Goal: Information Seeking & Learning: Find specific fact

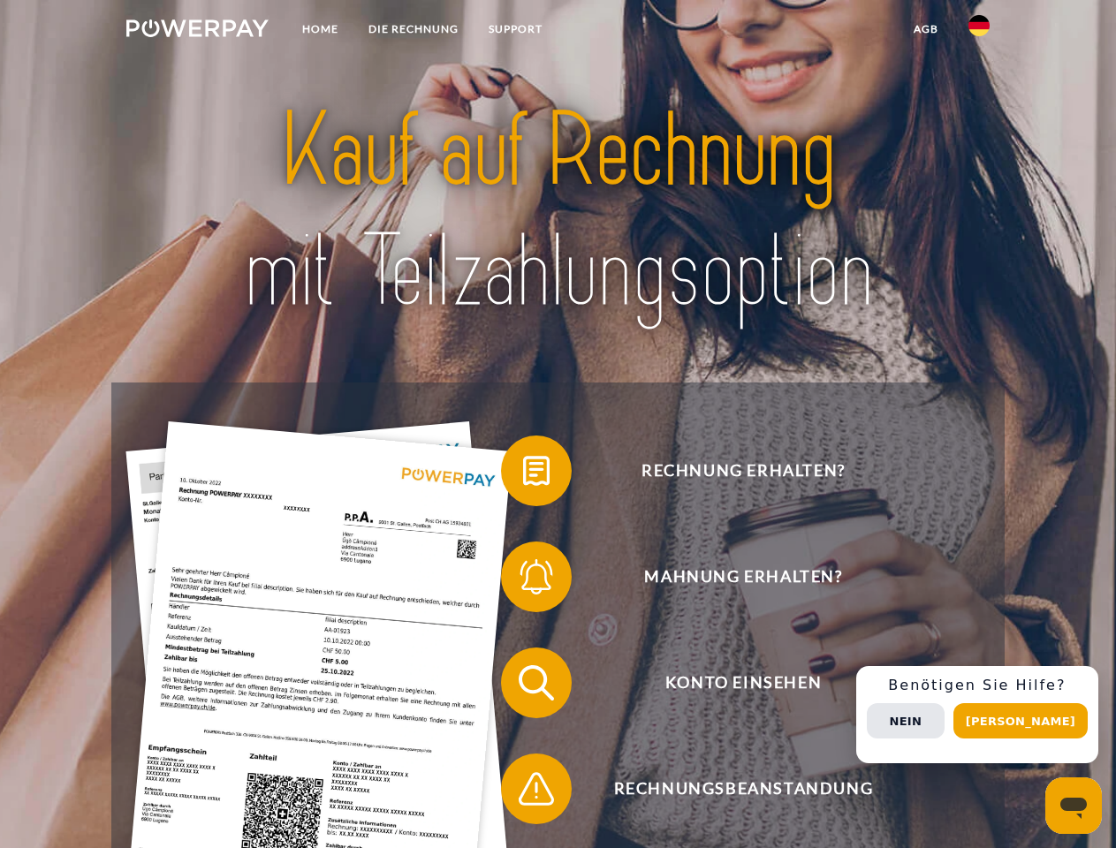
click at [197, 31] on img at bounding box center [197, 28] width 142 height 18
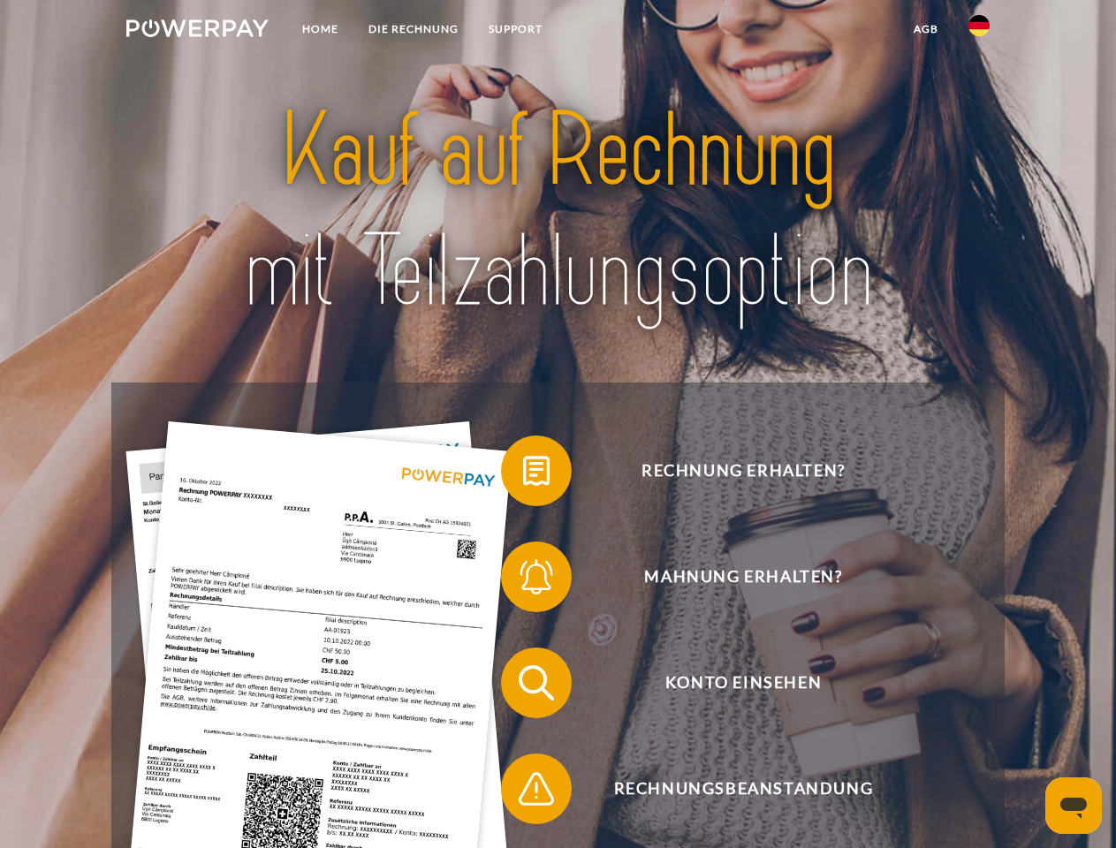
click at [979, 31] on img at bounding box center [978, 25] width 21 height 21
click at [925, 29] on link "agb" at bounding box center [926, 29] width 55 height 32
click at [523, 474] on span at bounding box center [510, 471] width 88 height 88
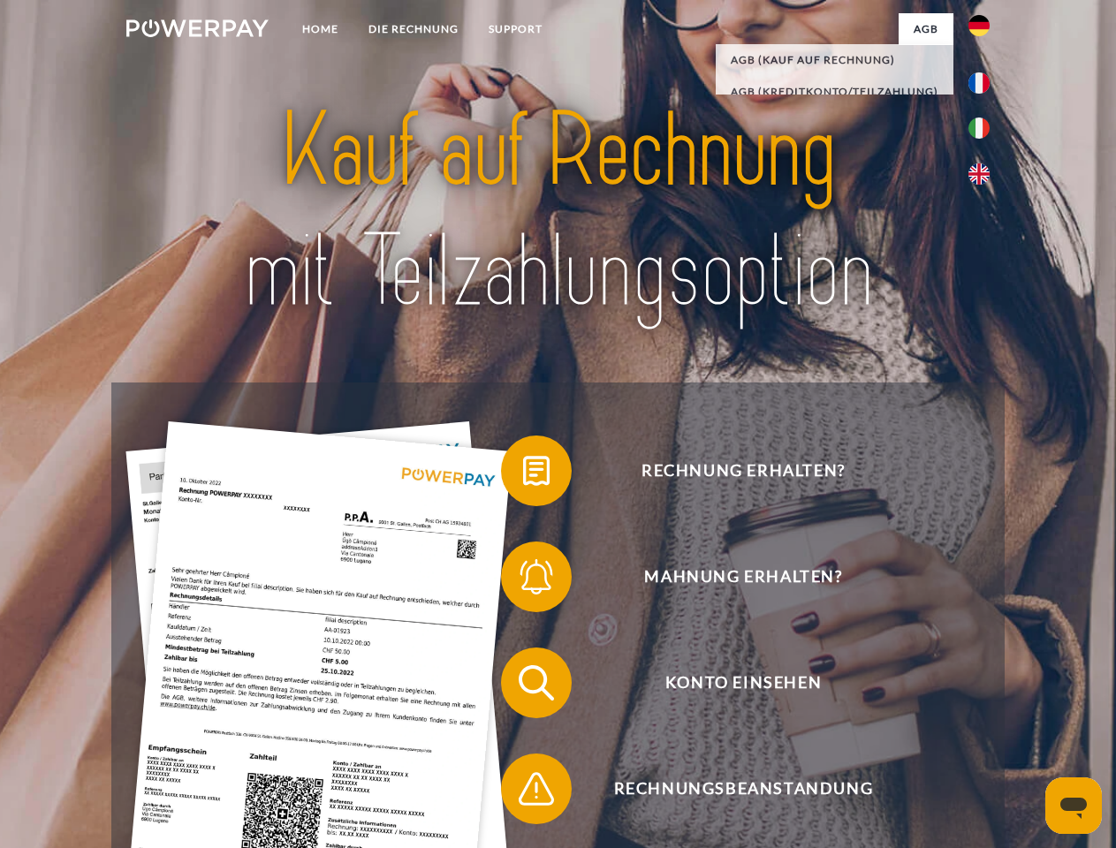
click at [523, 580] on span at bounding box center [510, 577] width 88 height 88
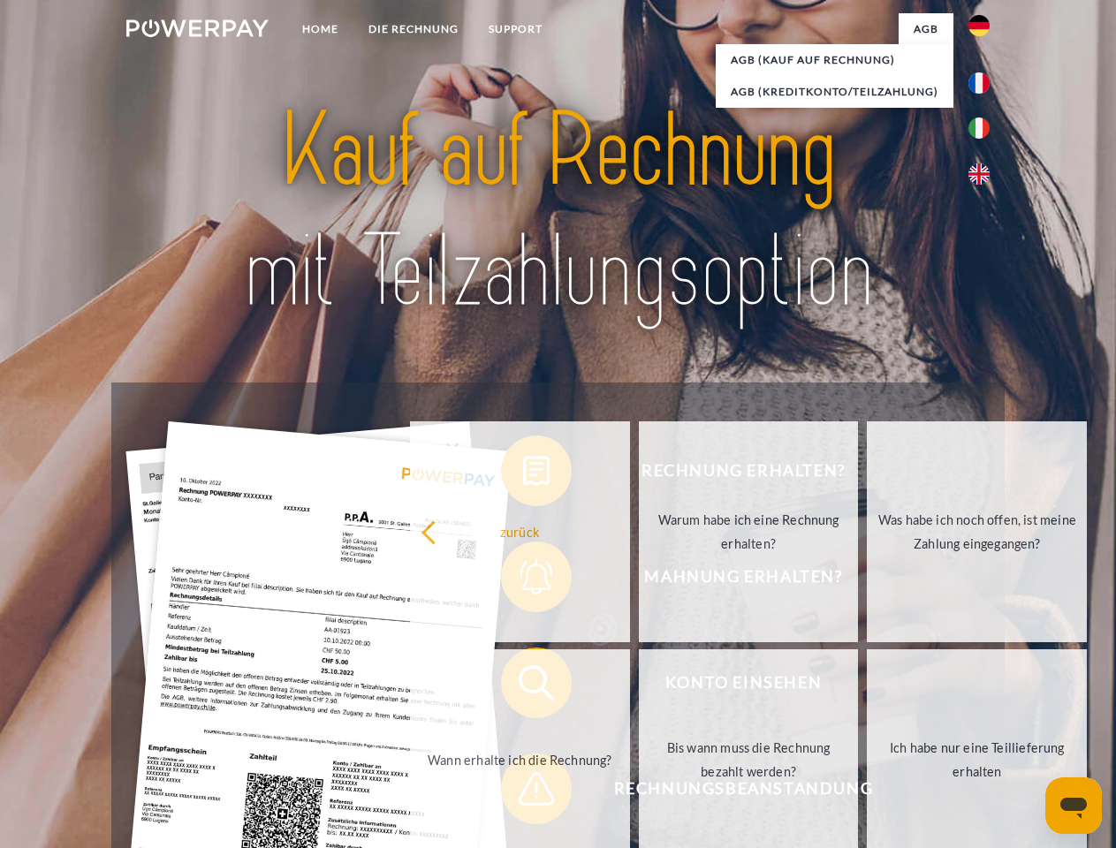
click at [639, 687] on link "Bis wann muss die Rechnung bezahlt werden?" at bounding box center [749, 759] width 220 height 221
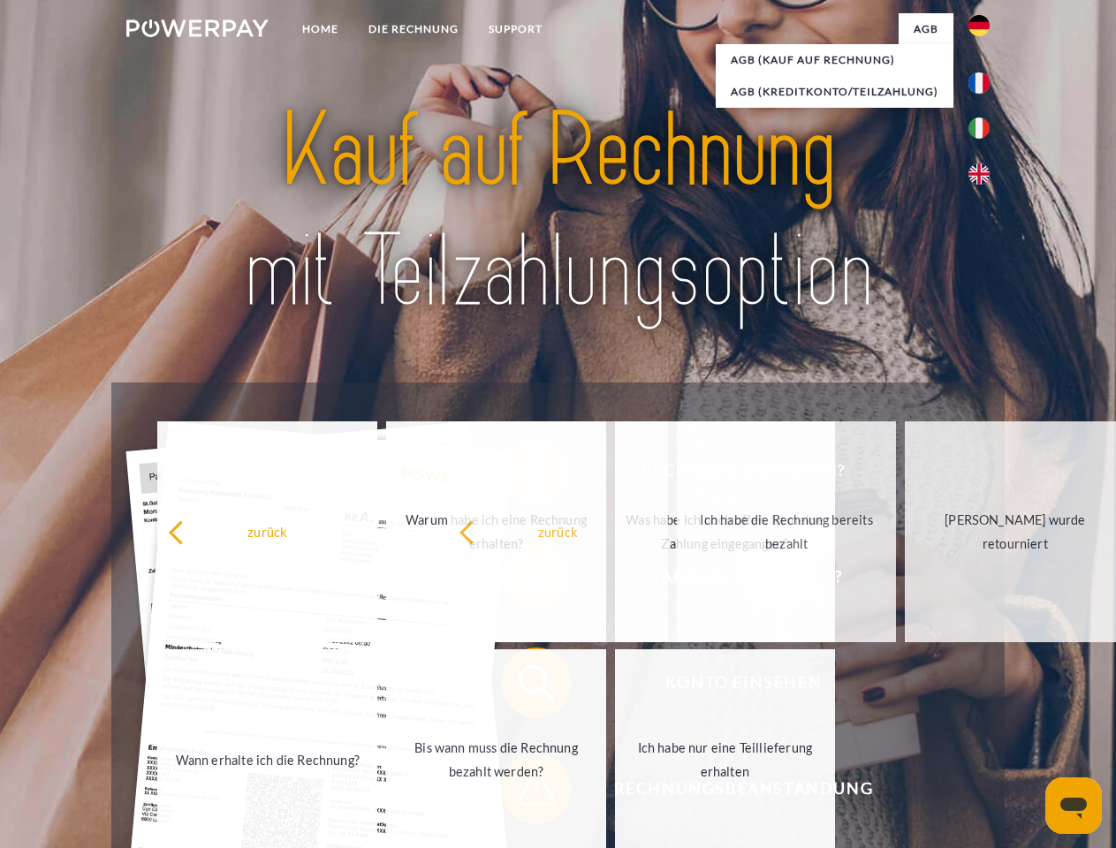
click at [523, 793] on span at bounding box center [510, 789] width 88 height 88
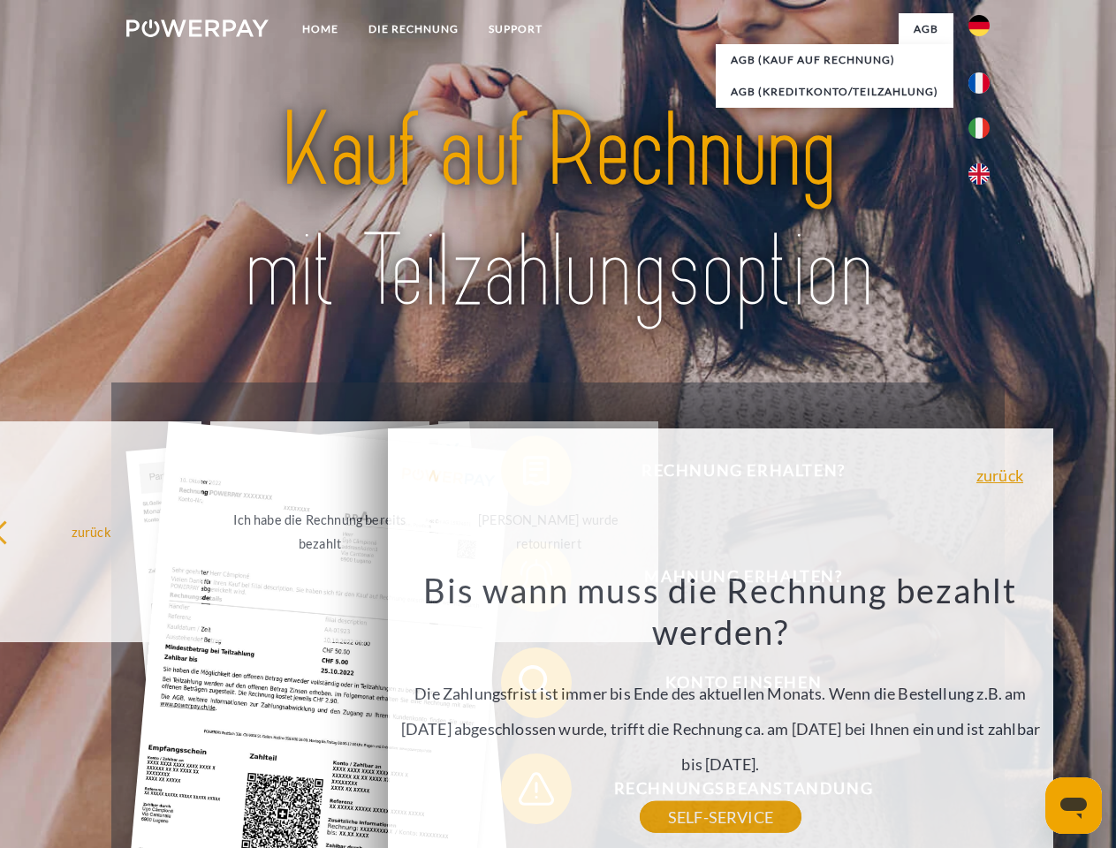
click at [983, 715] on div "Rechnung erhalten? Mahnung erhalten? Konto einsehen" at bounding box center [557, 736] width 892 height 707
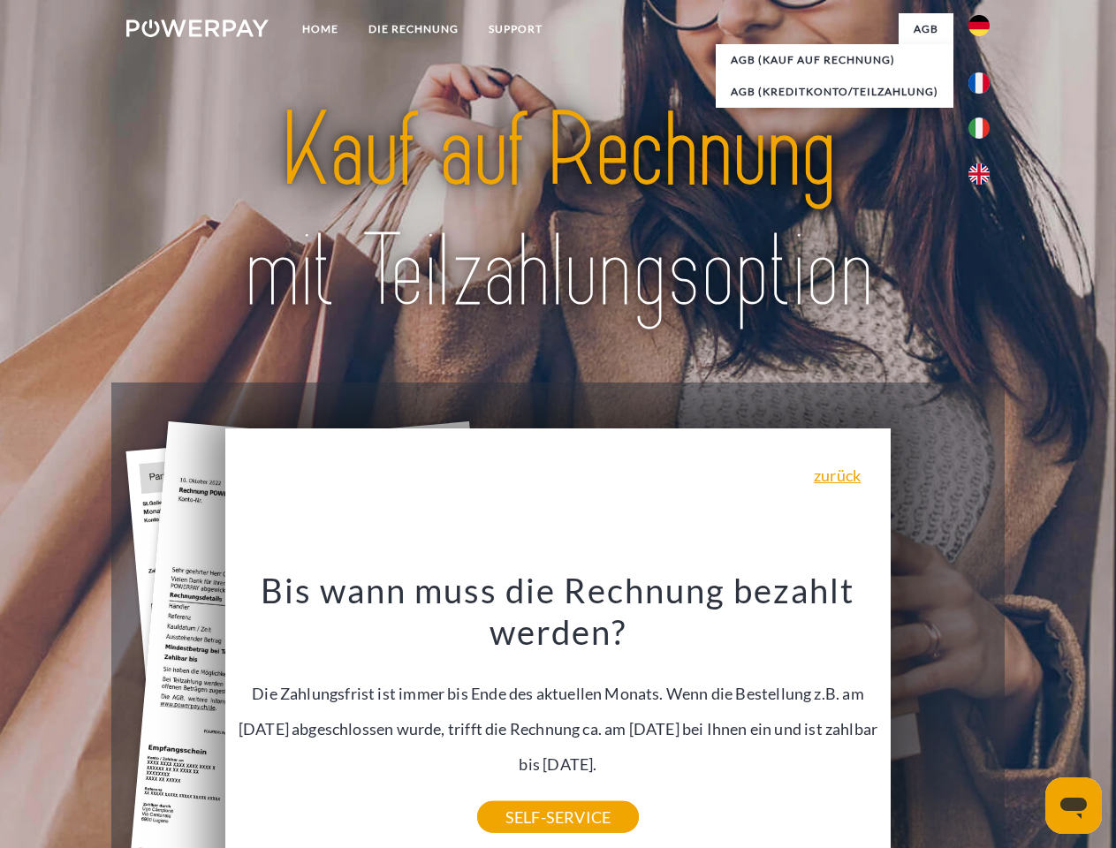
click at [940, 718] on span "Konto einsehen" at bounding box center [743, 683] width 433 height 71
click at [1027, 721] on header "Home DIE RECHNUNG SUPPORT" at bounding box center [558, 610] width 1116 height 1220
